Goal: Task Accomplishment & Management: Manage account settings

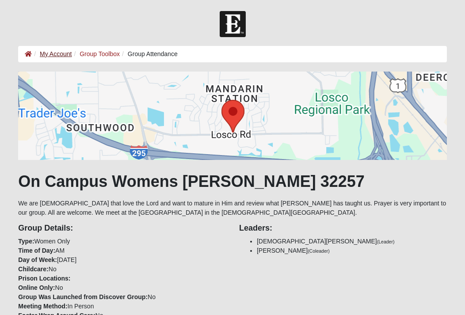
click at [60, 55] on link "My Account" at bounding box center [56, 53] width 32 height 7
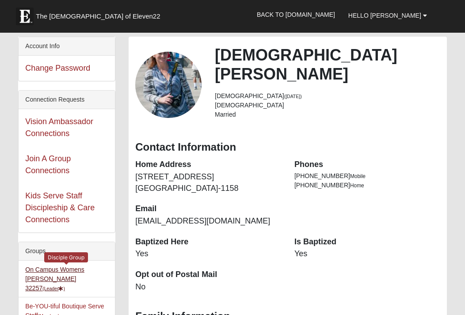
click at [84, 272] on link "On Campus Womens [PERSON_NAME] 32257 (Leader )" at bounding box center [54, 279] width 59 height 26
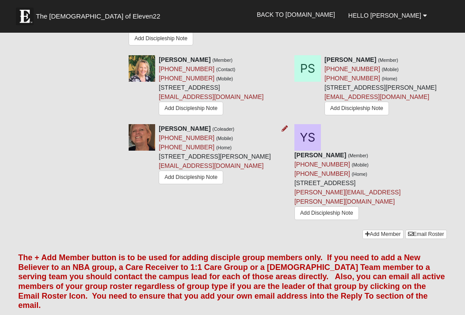
scroll to position [872, 0]
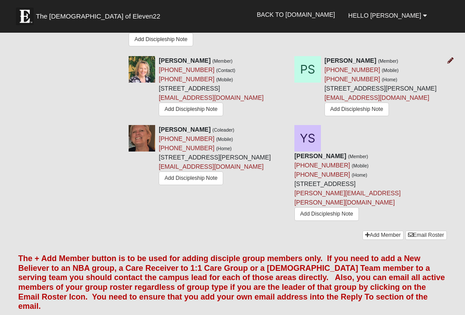
click at [450, 64] on icon at bounding box center [450, 60] width 6 height 6
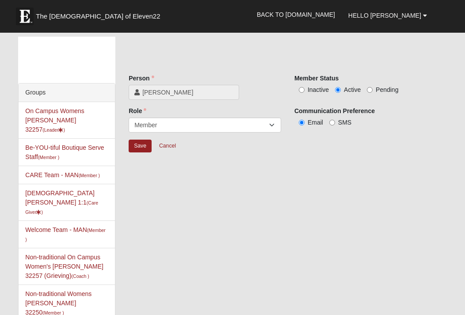
click at [301, 91] on input "Inactive" at bounding box center [302, 90] width 6 height 6
radio input "true"
click at [141, 147] on input "Save" at bounding box center [140, 146] width 23 height 13
